Goal: Transaction & Acquisition: Book appointment/travel/reservation

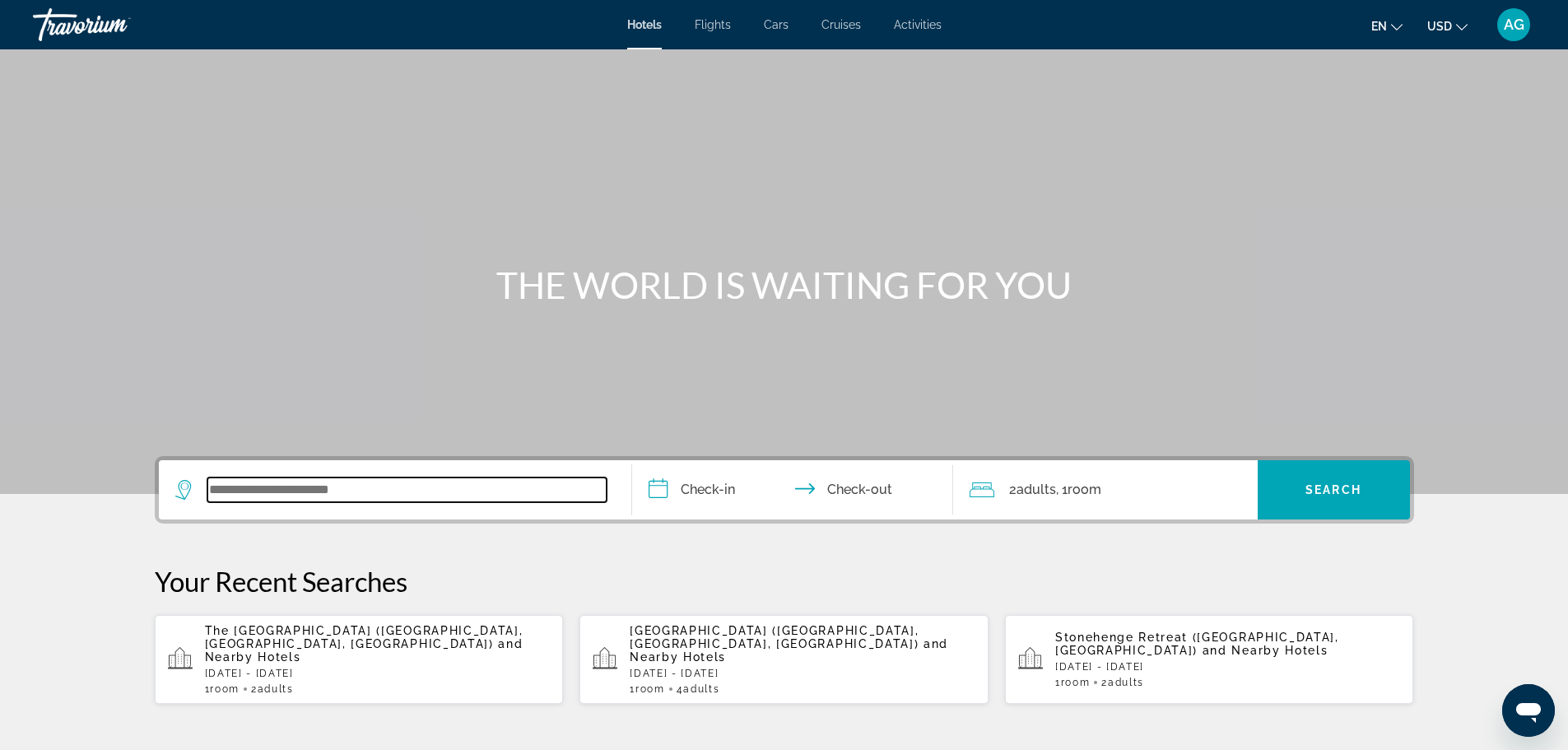
click at [319, 488] on input "Search widget" at bounding box center [406, 489] width 399 height 24
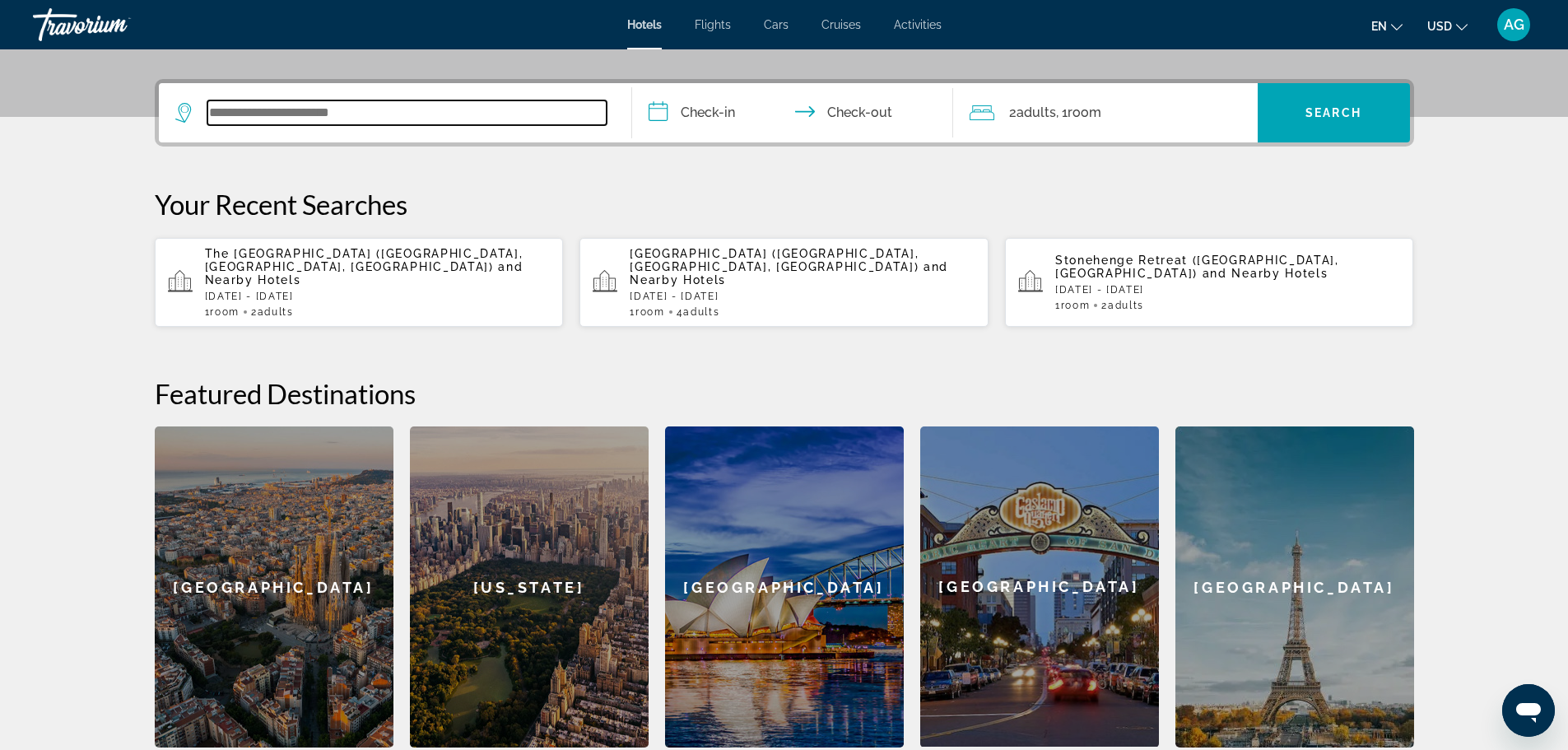
scroll to position [403, 0]
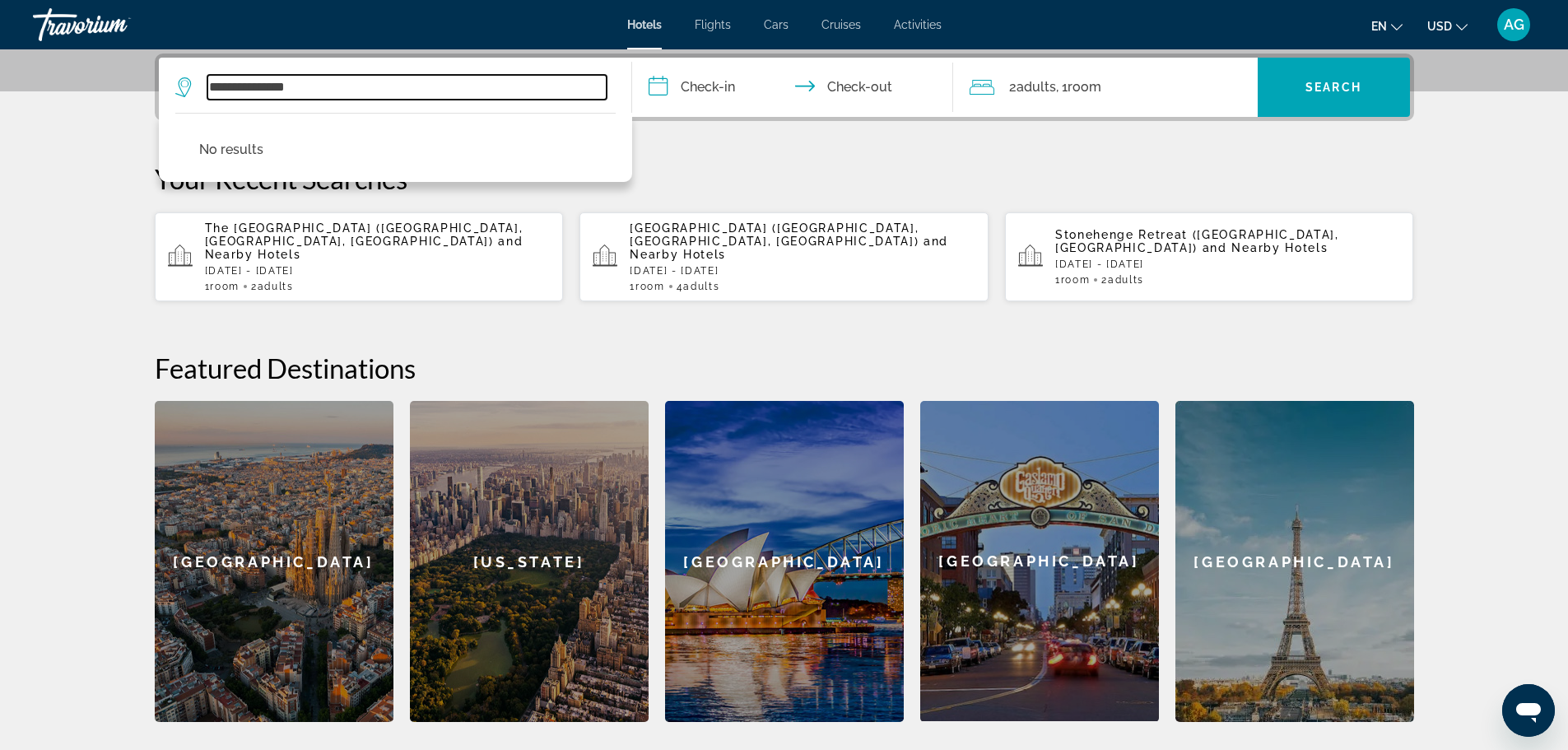
type input "**********"
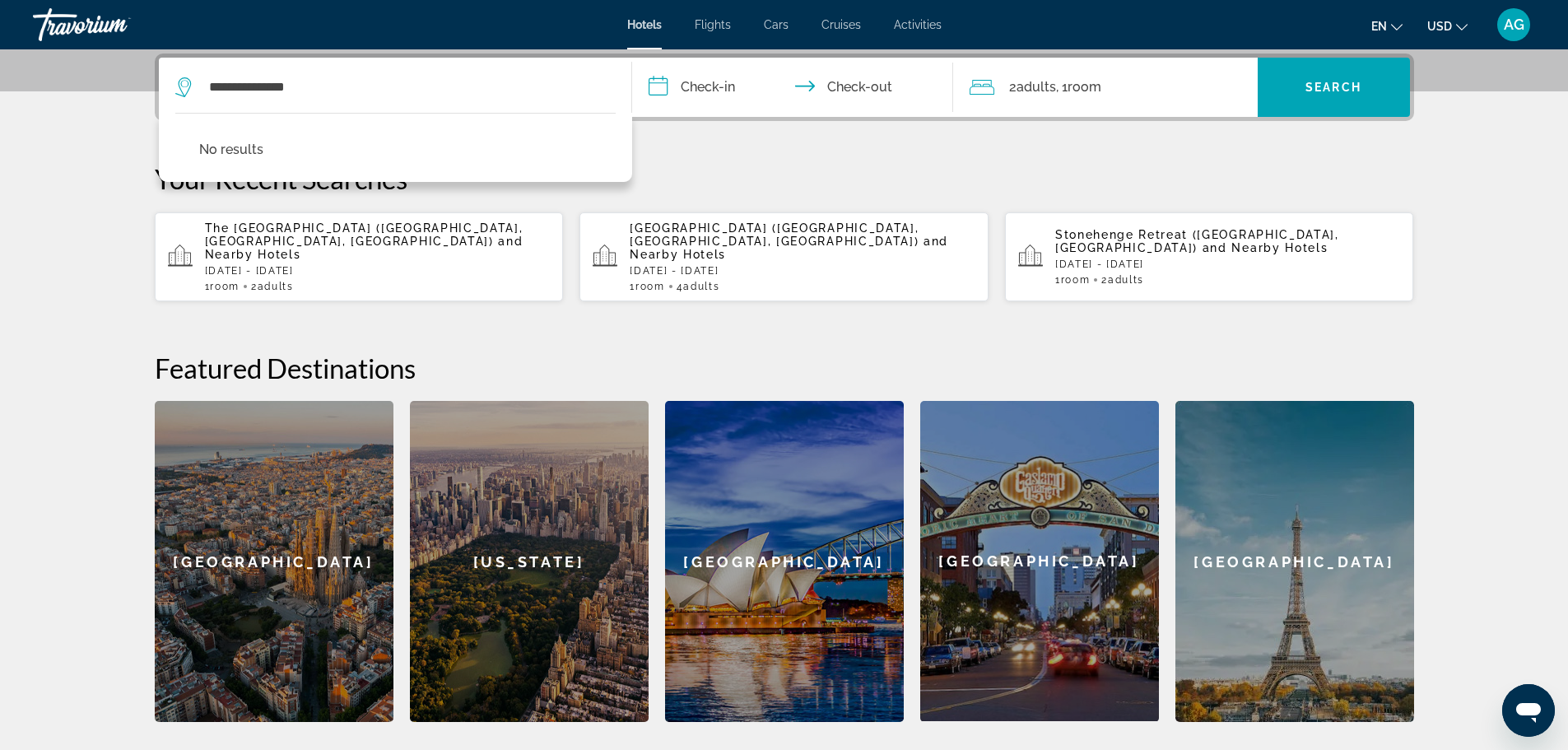
click at [317, 238] on span "The [GEOGRAPHIC_DATA] ([GEOGRAPHIC_DATA], [GEOGRAPHIC_DATA], [GEOGRAPHIC_DATA])" at bounding box center [363, 234] width 318 height 26
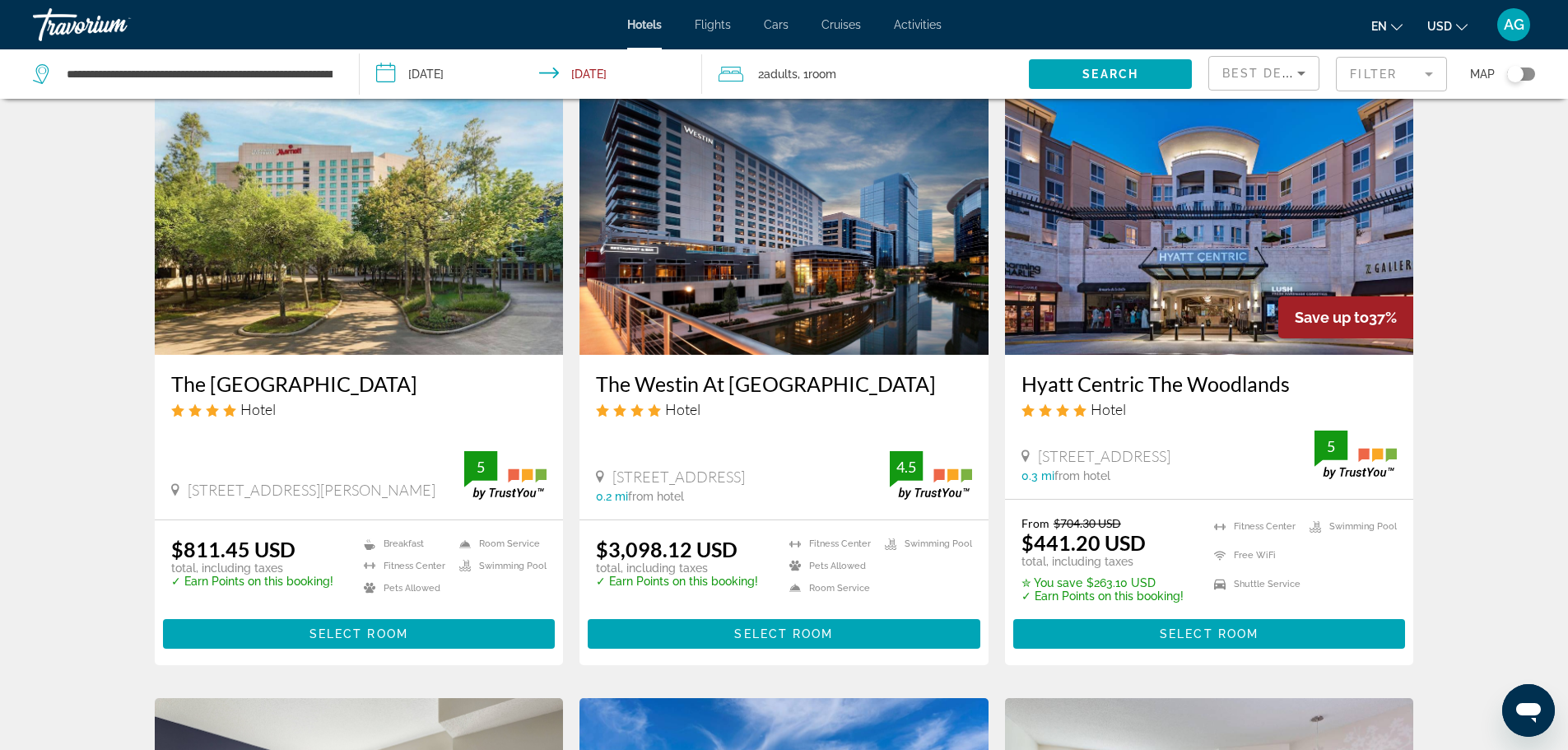
scroll to position [165, 0]
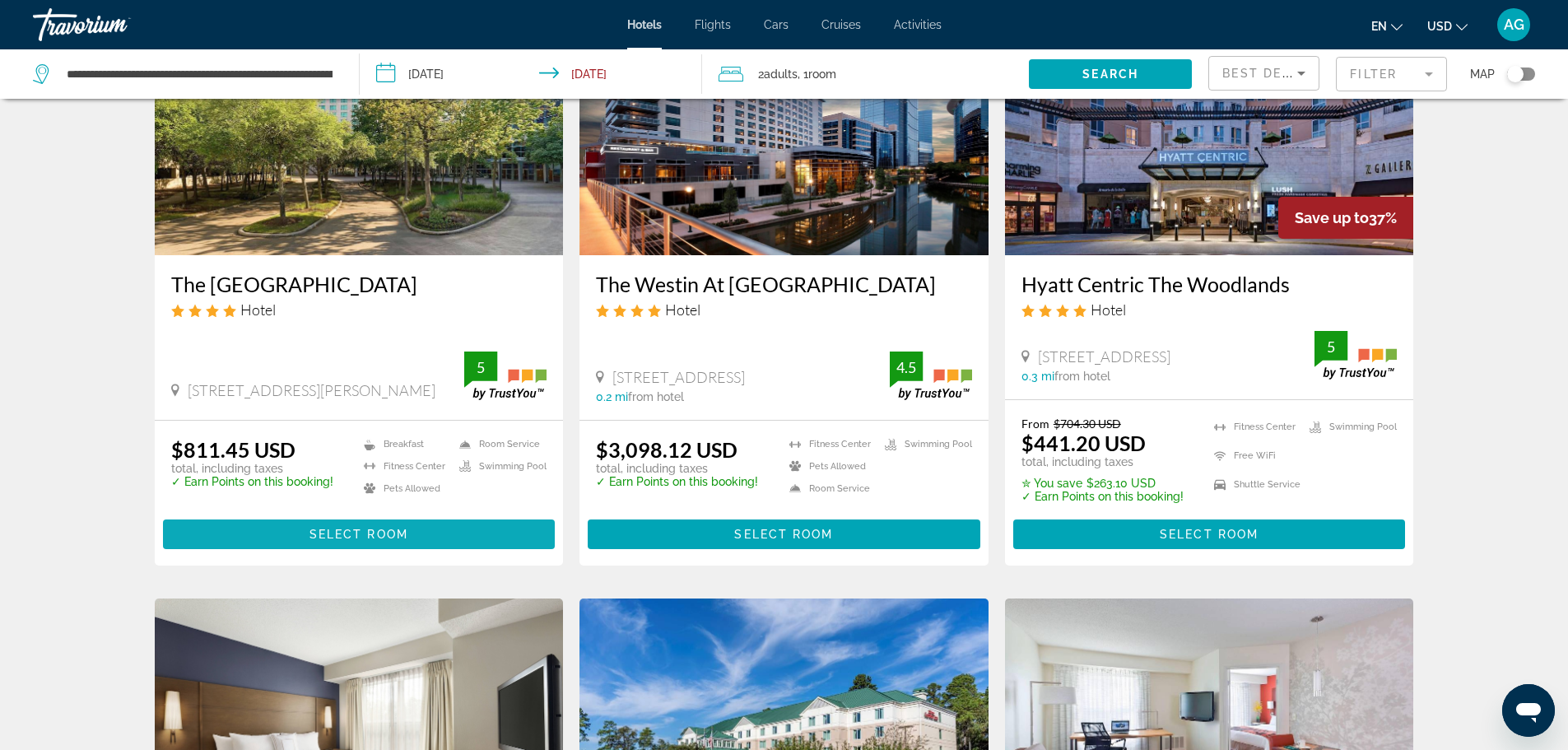
click at [348, 535] on span "Select Room" at bounding box center [359, 534] width 99 height 14
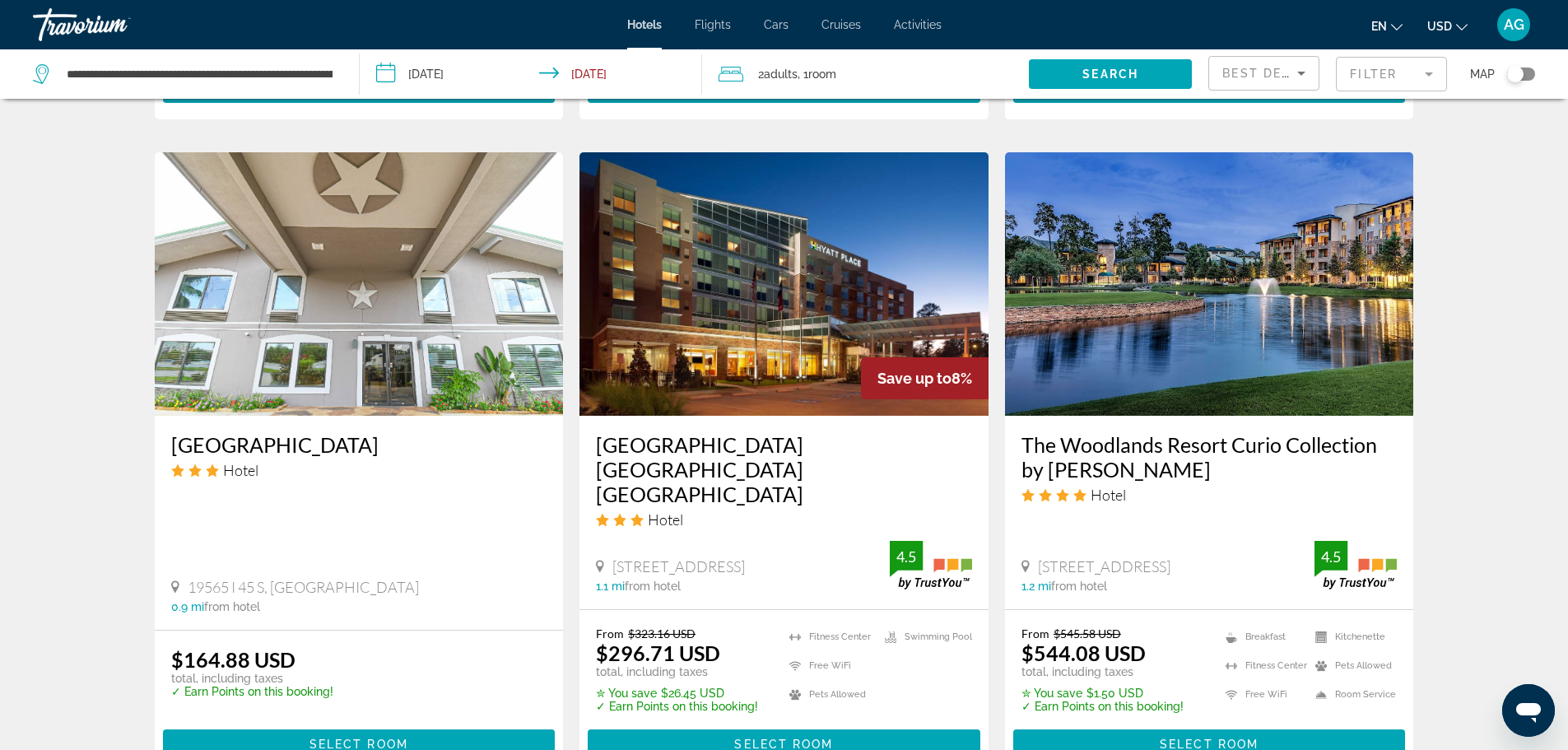
scroll to position [1893, 0]
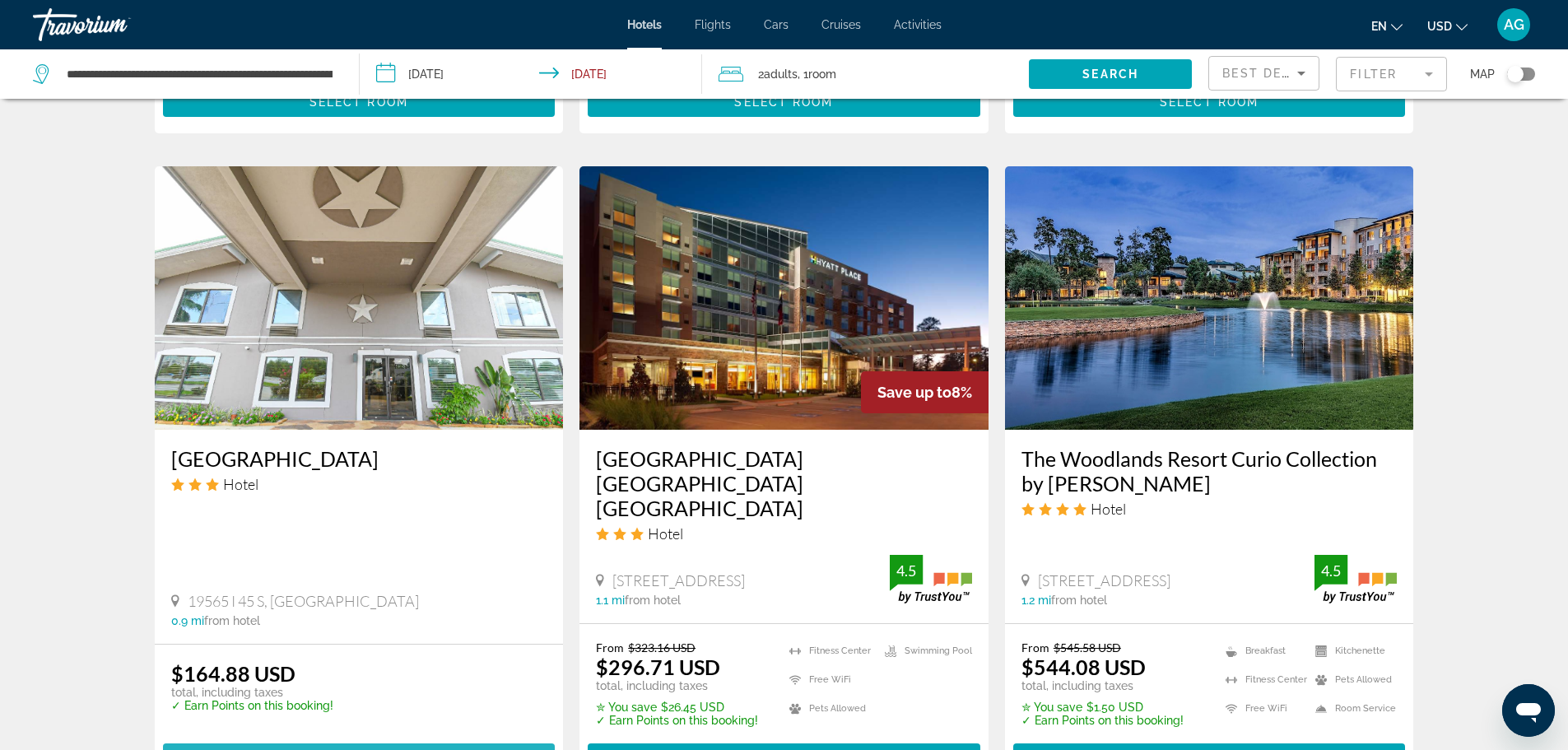
click at [365, 749] on span "Select Room" at bounding box center [359, 758] width 99 height 14
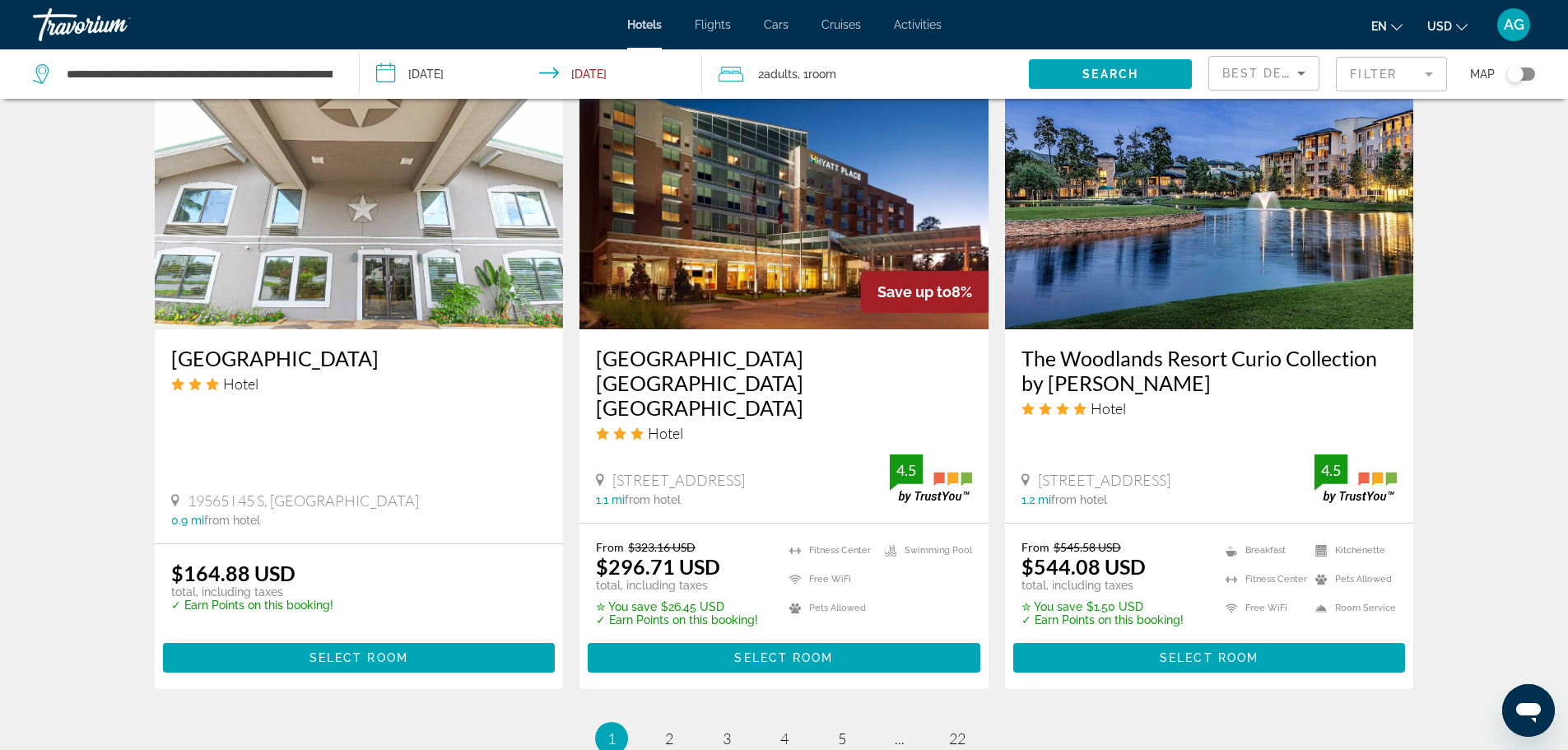
scroll to position [2165, 0]
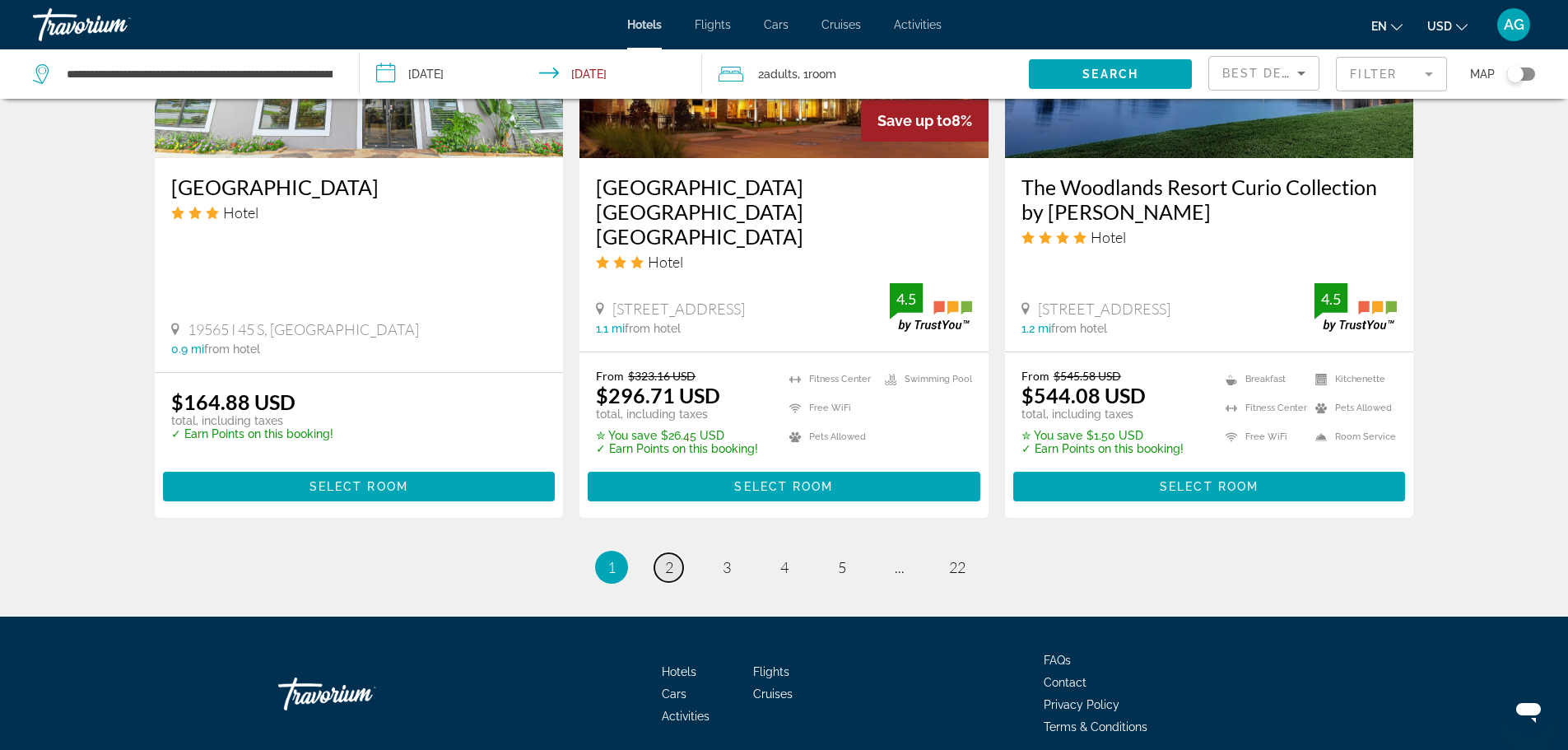
click at [672, 558] on span "2" at bounding box center [669, 567] width 8 height 18
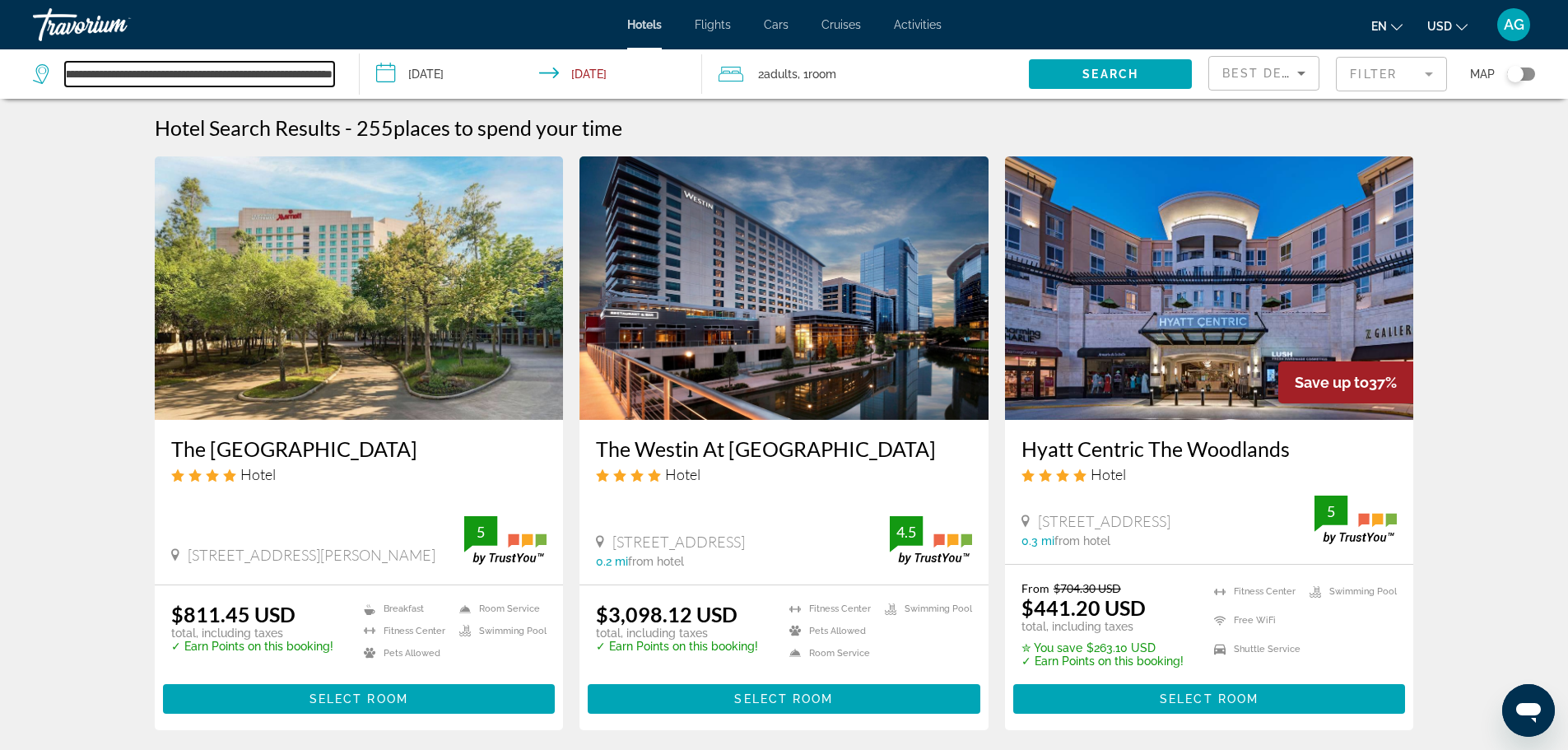
scroll to position [0, 202]
drag, startPoint x: 66, startPoint y: 72, endPoint x: 380, endPoint y: 90, distance: 314.5
click at [380, 90] on div "**********" at bounding box center [784, 74] width 1568 height 50
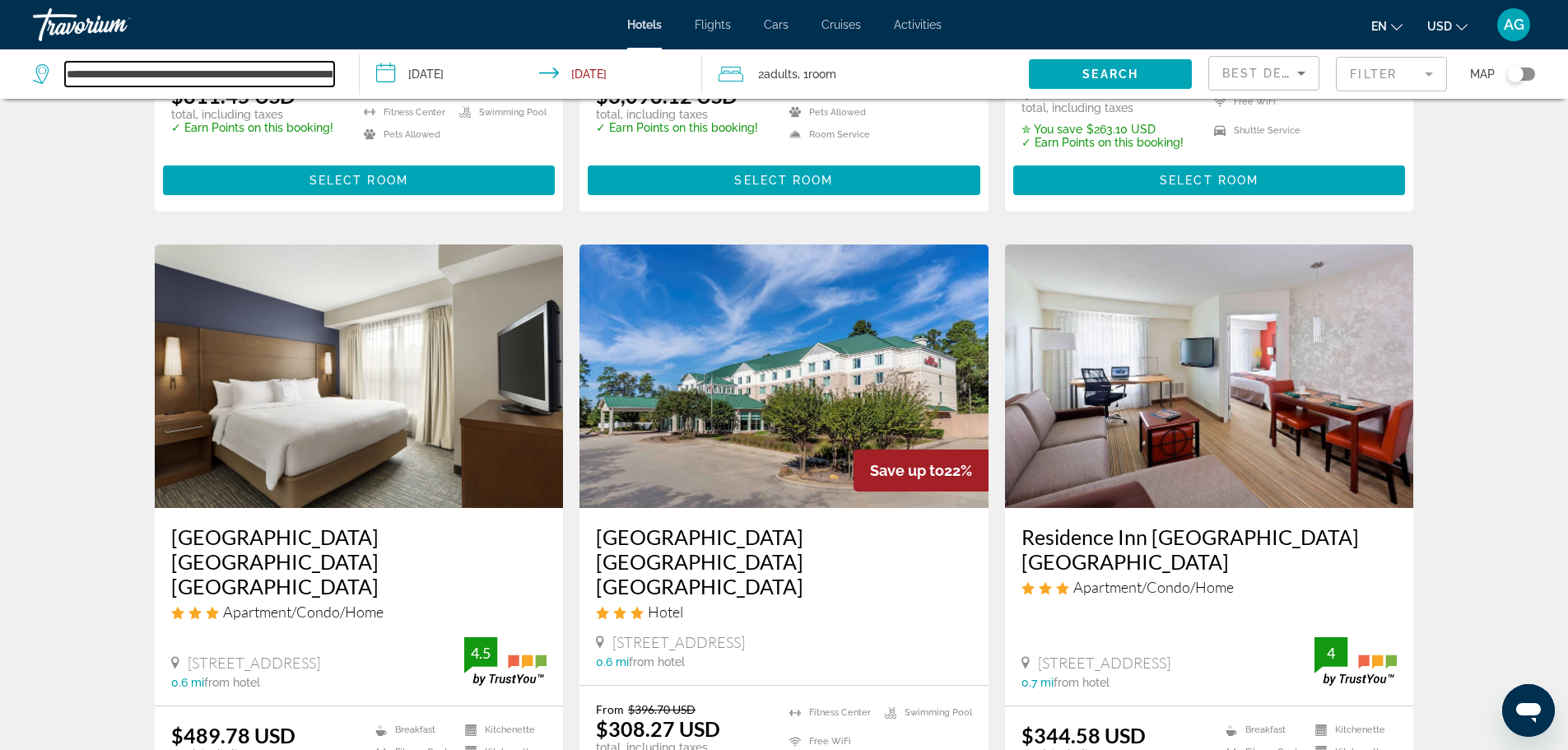
scroll to position [0, 0]
